Goal: Transaction & Acquisition: Download file/media

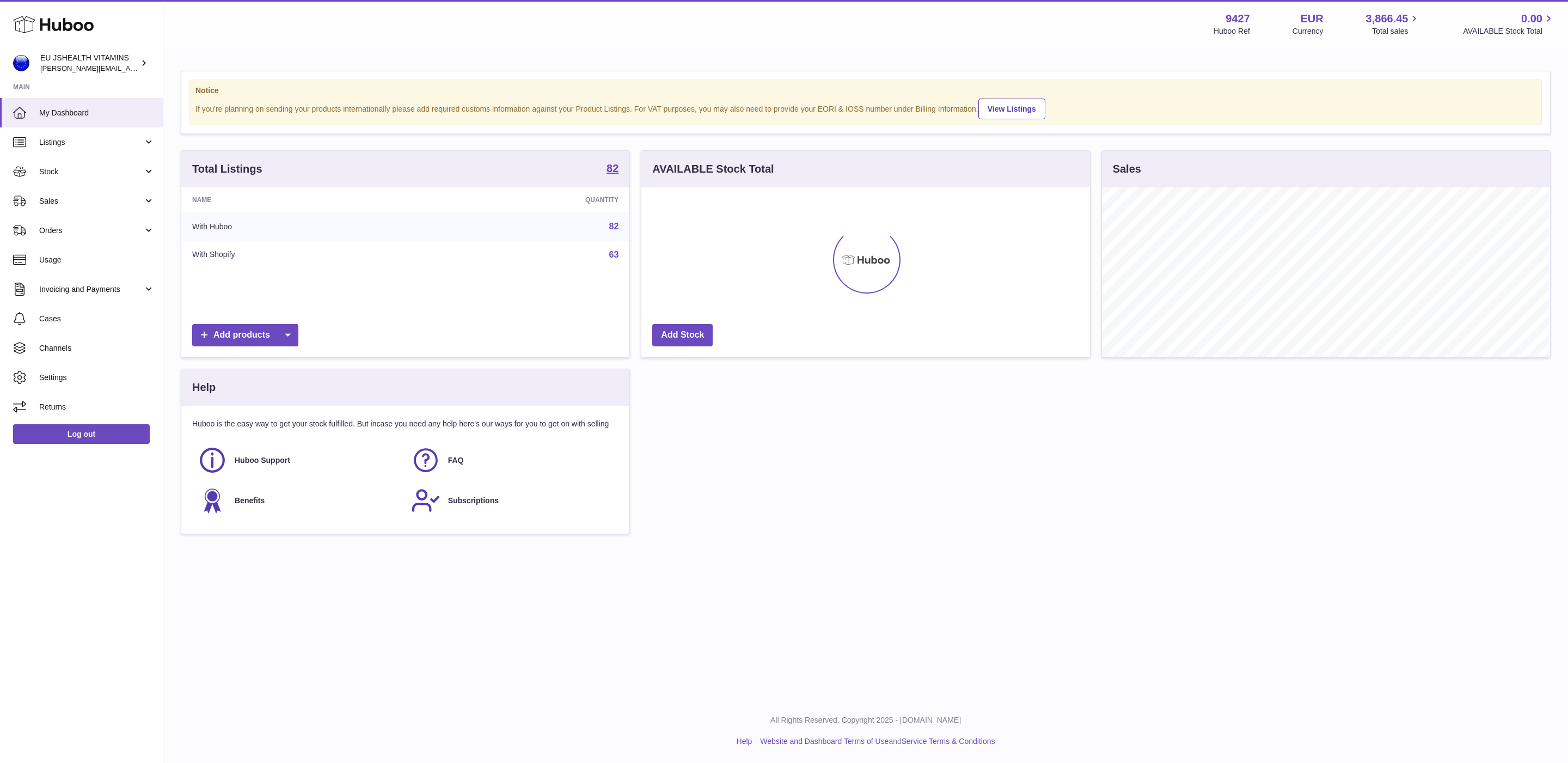
scroll to position [170, 448]
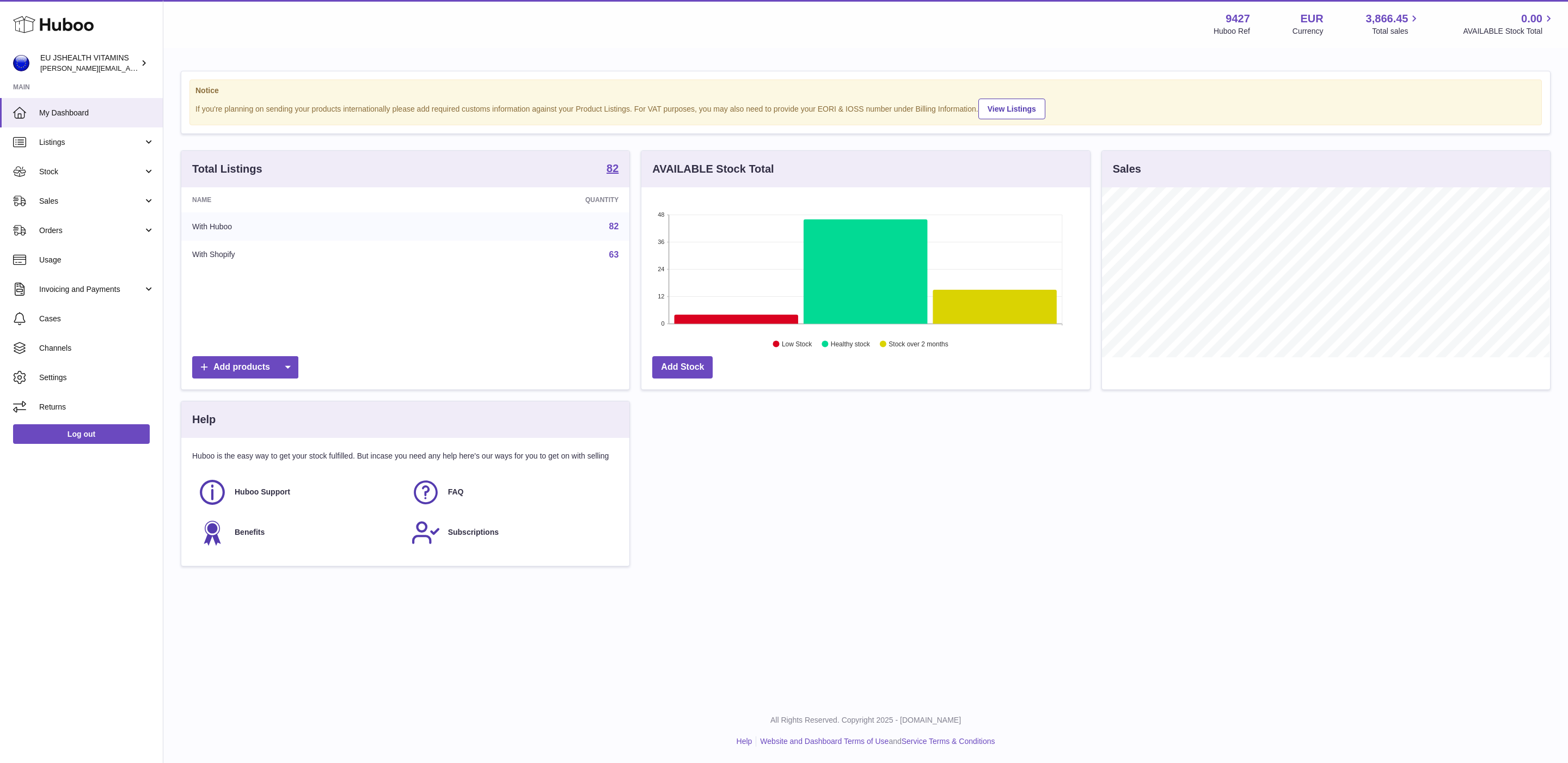
drag, startPoint x: 71, startPoint y: 175, endPoint x: 68, endPoint y: 189, distance: 14.3
click at [71, 175] on span "Stock" at bounding box center [91, 172] width 104 height 10
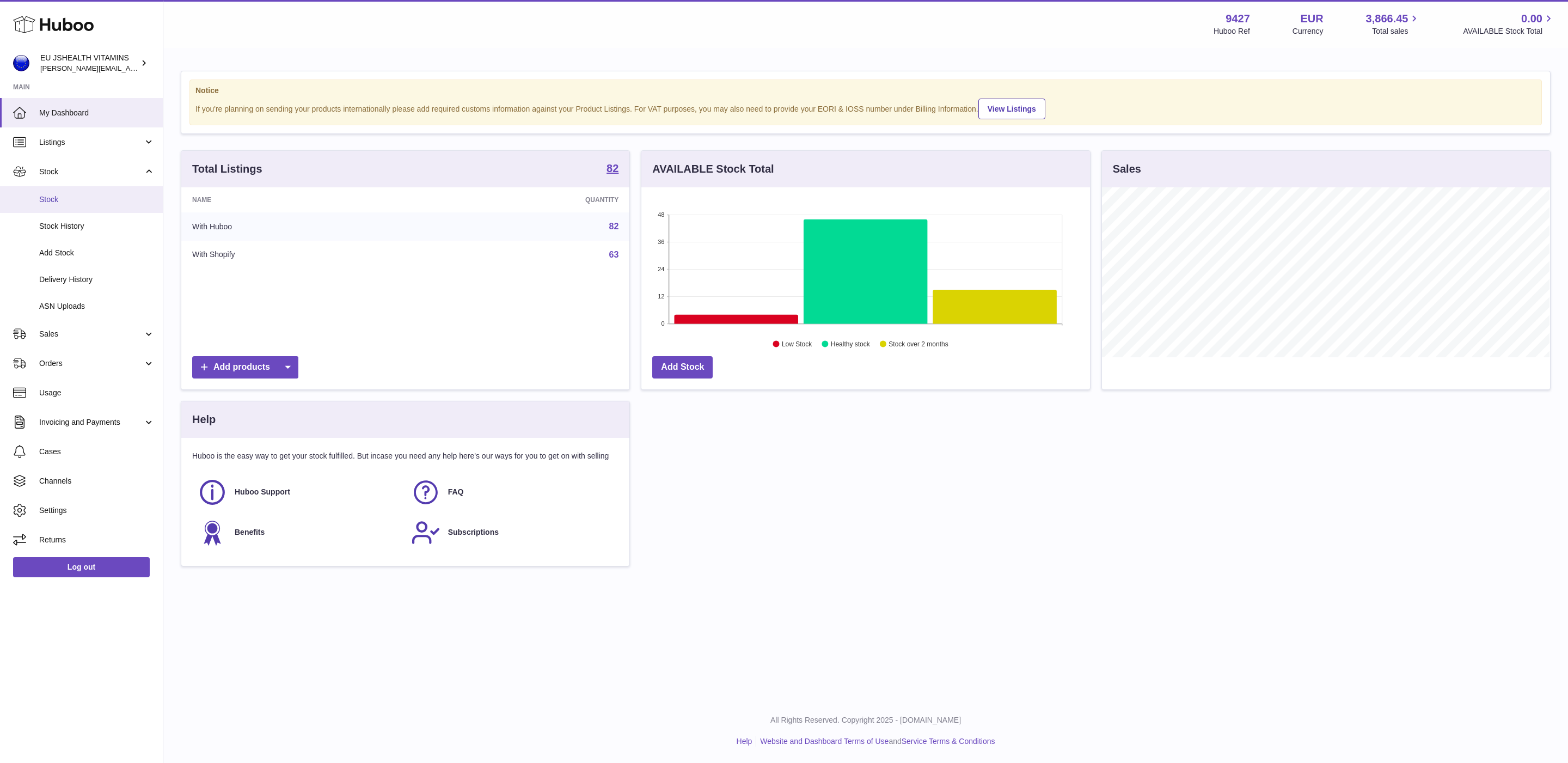
click at [69, 204] on link "Stock" at bounding box center [81, 199] width 163 height 26
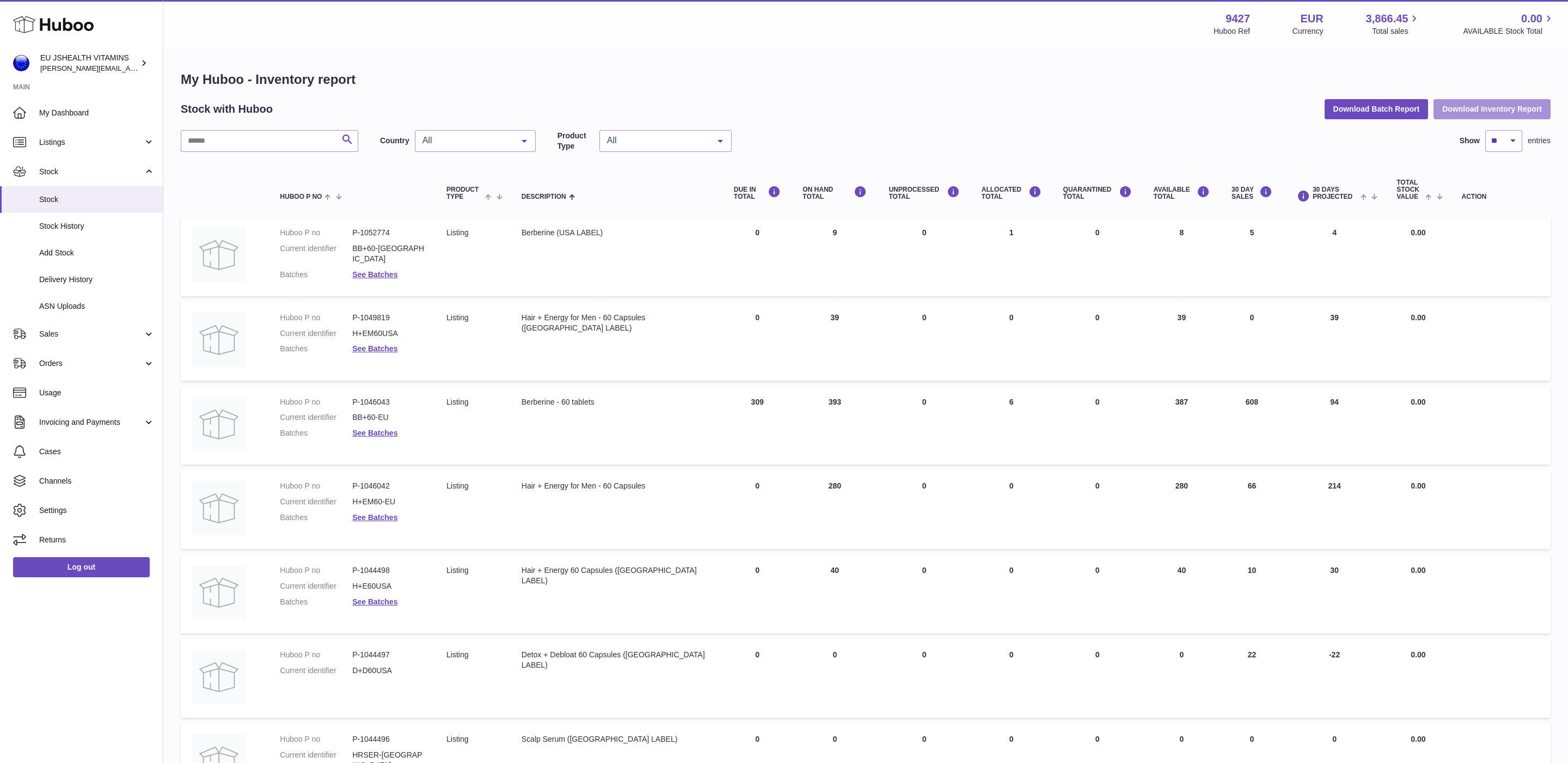
click at [1481, 104] on button "Download Inventory Report" at bounding box center [1492, 109] width 117 height 20
